Goal: Task Accomplishment & Management: Manage account settings

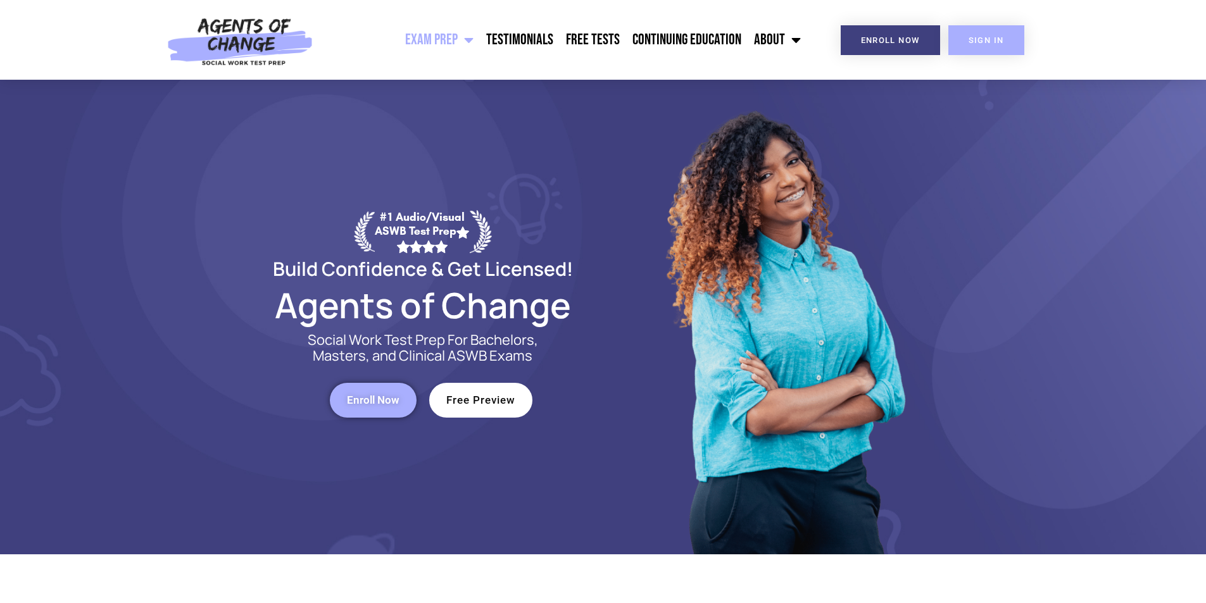
click at [997, 37] on span "SIGN IN" at bounding box center [985, 40] width 35 height 8
click at [977, 34] on link "SIGN IN" at bounding box center [986, 40] width 76 height 30
